Goal: Find specific page/section: Find specific page/section

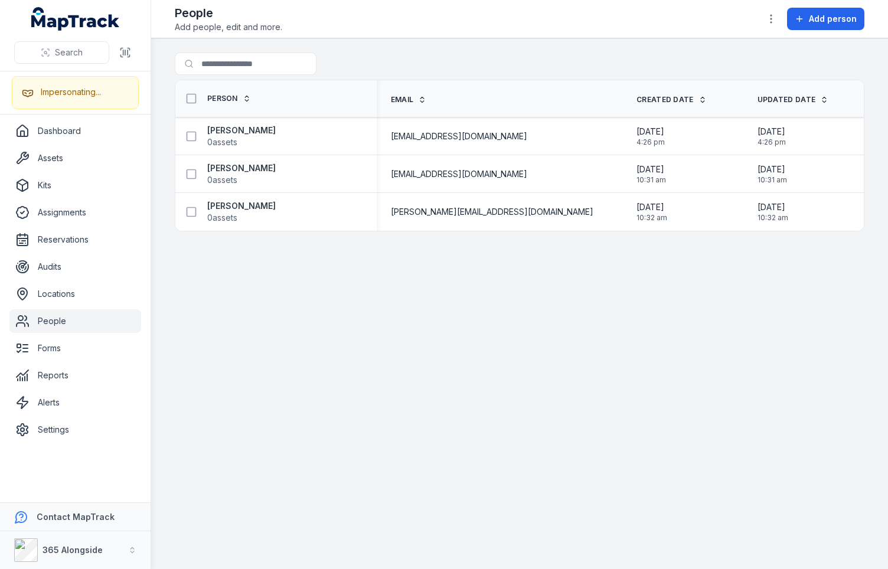
click at [162, 133] on main "Search for people Person Email Created Date Updated Date Lachlan Ritchie 0 asse…" at bounding box center [519, 303] width 737 height 531
click at [230, 268] on main "Search for people Person Email Created Date Updated Date Lachlan Ritchie 0 asse…" at bounding box center [519, 303] width 737 height 531
click at [206, 290] on main "Search for people Person Email Created Date Updated Date Lachlan Ritchie 0 asse…" at bounding box center [519, 303] width 737 height 531
click at [310, 274] on main "Search for people Person Email Created Date Updated Date Lachlan Ritchie 0 asse…" at bounding box center [519, 303] width 737 height 531
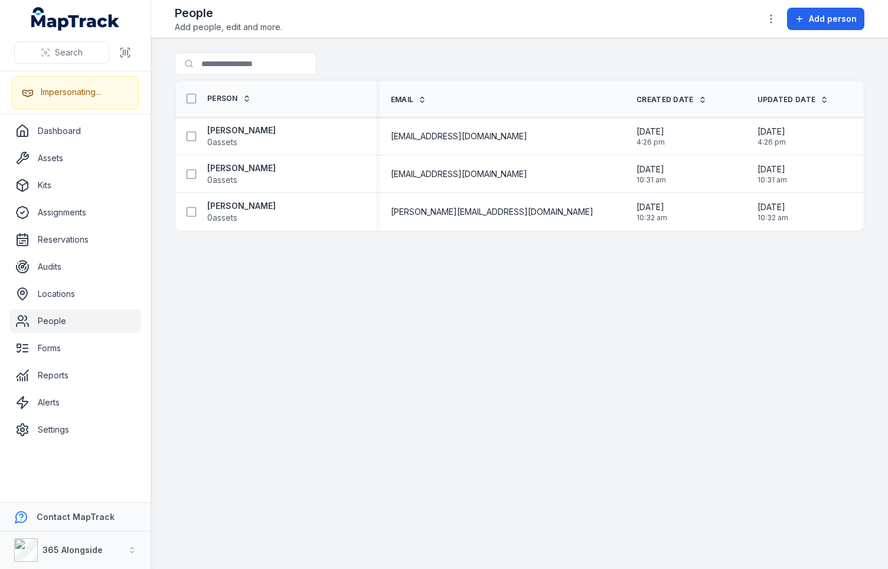
click at [390, 322] on main "Search for people Person Email Created Date Updated Date Lachlan Ritchie 0 asse…" at bounding box center [519, 303] width 737 height 531
click at [341, 336] on main "Search for people Person Email Created Date Updated Date Lachlan Ritchie 0 asse…" at bounding box center [519, 303] width 737 height 531
click at [84, 294] on link "Locations" at bounding box center [75, 294] width 132 height 24
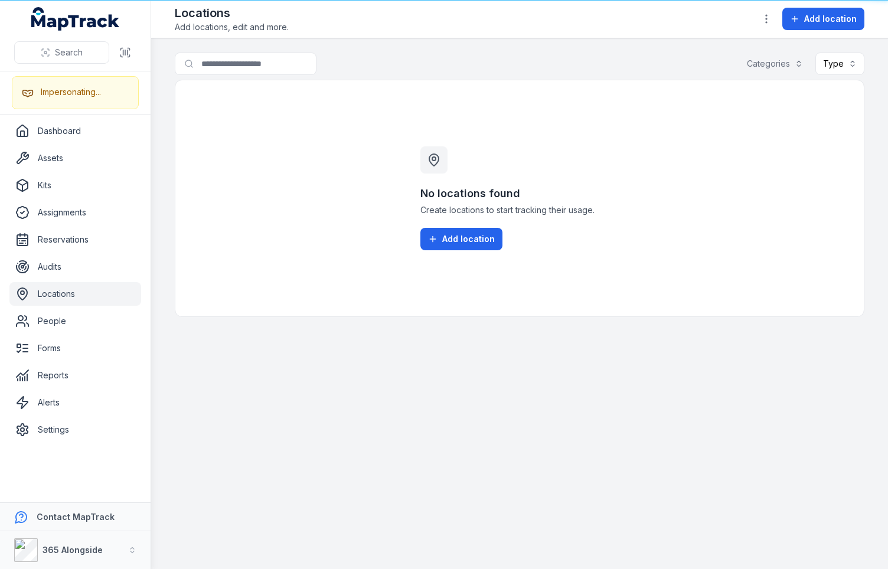
click at [206, 42] on main "Search for locations Categories Type No locations found Create locations to sta…" at bounding box center [519, 303] width 737 height 531
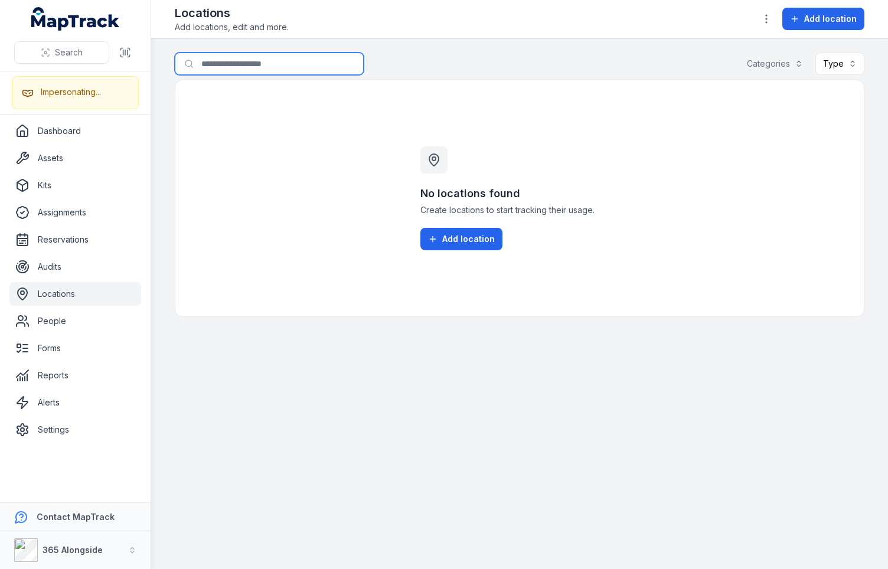
click at [223, 65] on input "Search for locations" at bounding box center [269, 64] width 189 height 22
type input "**"
click at [382, 61] on div "Search for locations ** Categories Type" at bounding box center [519, 66] width 689 height 27
click at [235, 165] on div "No results found We can't find anything that matches your search. Clear filters" at bounding box center [519, 198] width 689 height 237
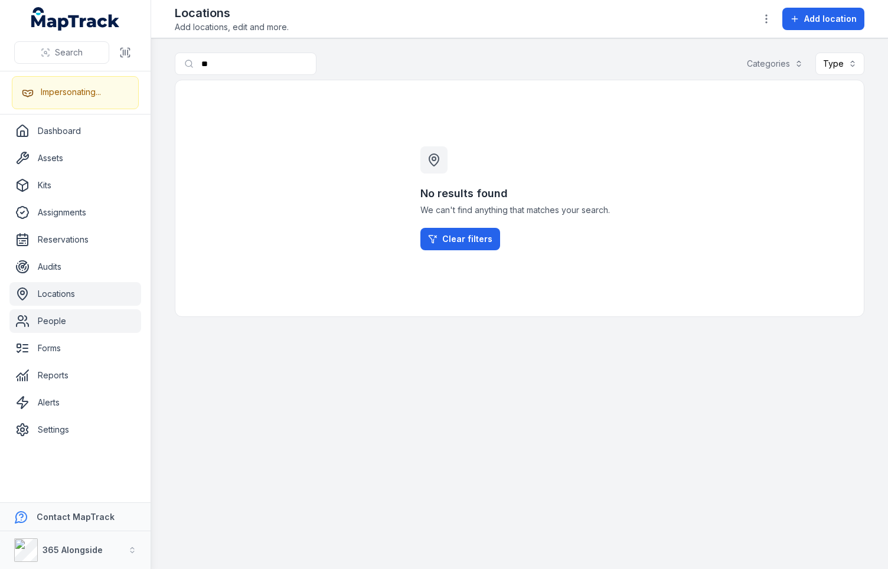
click at [55, 322] on link "People" at bounding box center [75, 321] width 132 height 24
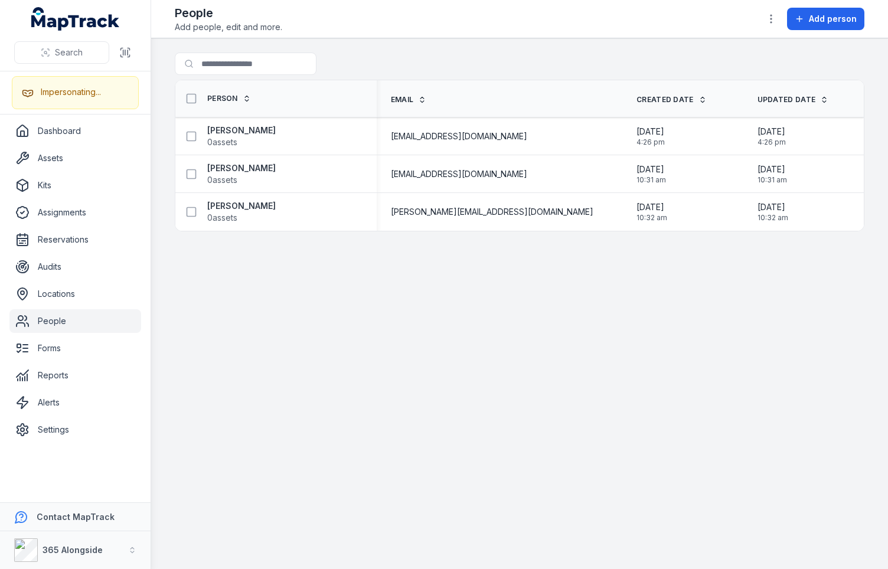
click at [472, 61] on div "Search for people" at bounding box center [519, 66] width 689 height 27
click at [246, 343] on main "Search for people Person Email Created Date Updated Date Lachlan Ritchie 0 asse…" at bounding box center [519, 303] width 737 height 531
